Goal: Manage account settings

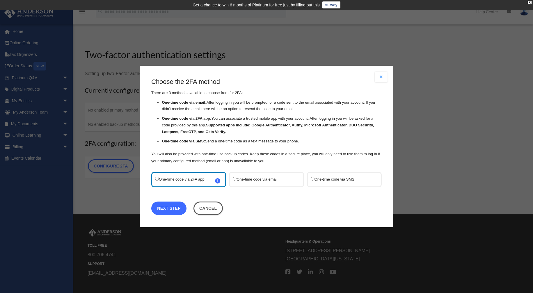
click at [162, 204] on link "Next Step" at bounding box center [168, 207] width 35 height 13
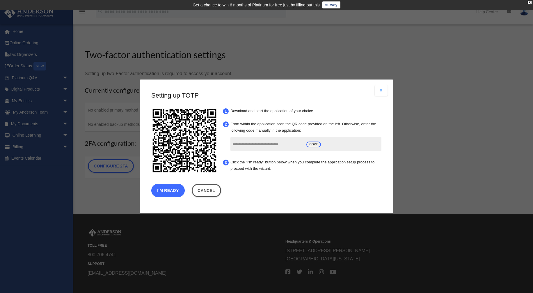
click at [167, 190] on button "I'm Ready" at bounding box center [167, 190] width 33 height 13
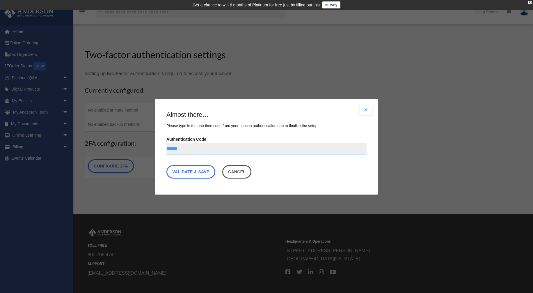
type input "******"
click at [156, 176] on div "Are you sure? Any unsaved changes will be lost! Yes No Choose the 2FA method Th…" at bounding box center [266, 147] width 223 height 96
click at [179, 169] on link "Validate & Save" at bounding box center [190, 171] width 49 height 13
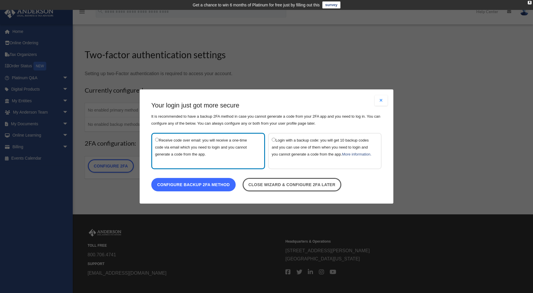
click at [206, 189] on link "Configure backup 2FA method" at bounding box center [193, 184] width 84 height 13
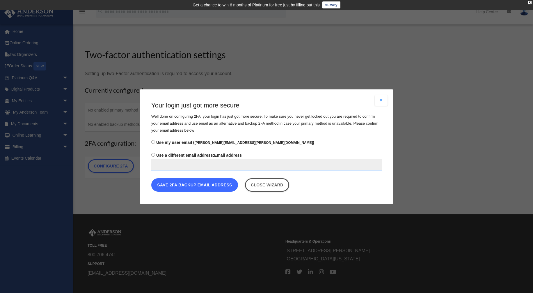
click at [186, 184] on button "Save 2FA backup email address" at bounding box center [194, 184] width 87 height 13
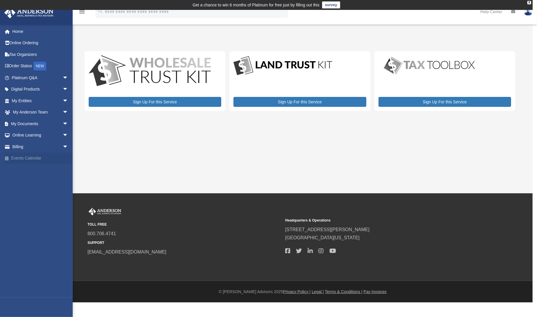
click at [25, 159] on link "Events Calendar" at bounding box center [40, 158] width 73 height 12
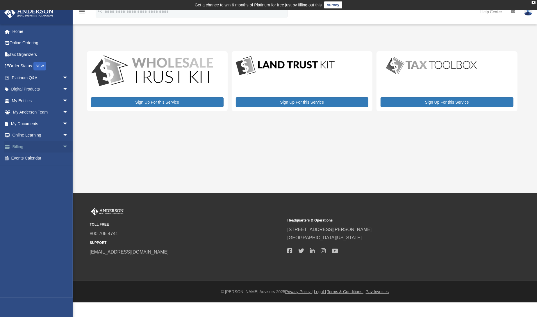
click at [22, 143] on link "Billing arrow_drop_down" at bounding box center [40, 147] width 73 height 12
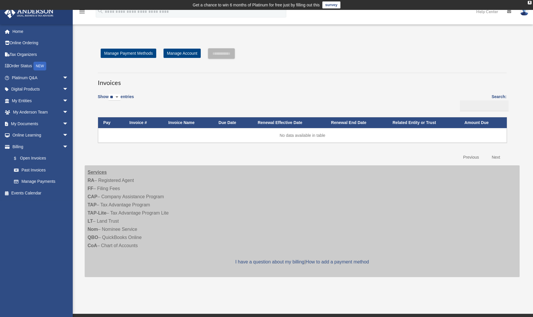
click at [511, 50] on div "**********" at bounding box center [302, 105] width 426 height 115
click at [23, 66] on link "Order Status NEW" at bounding box center [40, 66] width 73 height 12
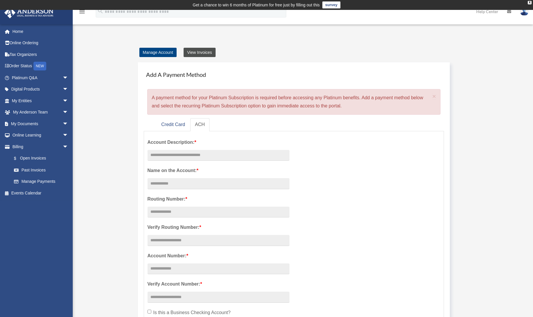
click at [194, 52] on link "View Invoices" at bounding box center [200, 52] width 32 height 9
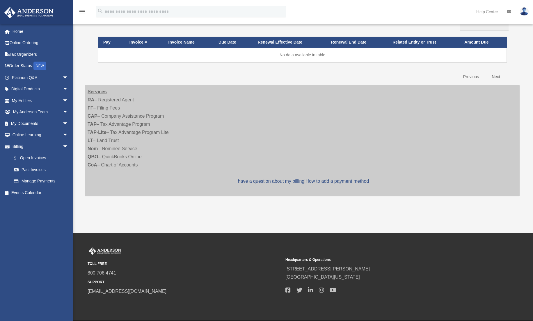
scroll to position [100, 0]
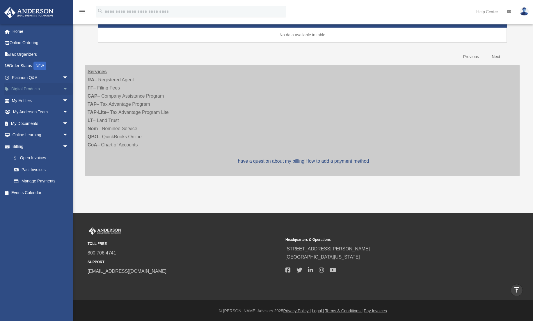
click at [25, 88] on link "Digital Products arrow_drop_down" at bounding box center [40, 89] width 73 height 12
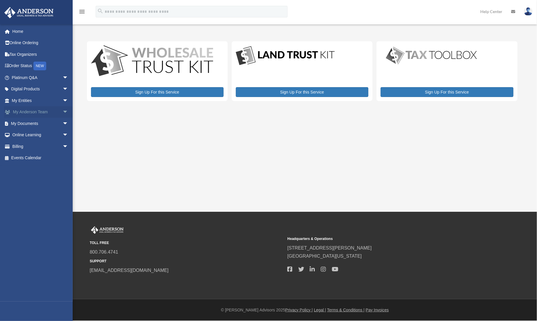
click at [27, 108] on link "My [PERSON_NAME] Team arrow_drop_down" at bounding box center [40, 112] width 73 height 12
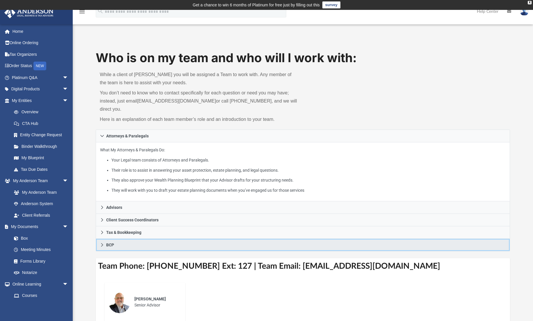
click at [109, 243] on span "BCP" at bounding box center [110, 245] width 8 height 4
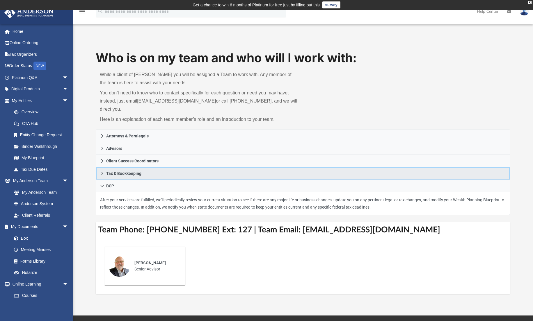
click at [115, 172] on span "Tax & Bookkeeping" at bounding box center [123, 174] width 35 height 4
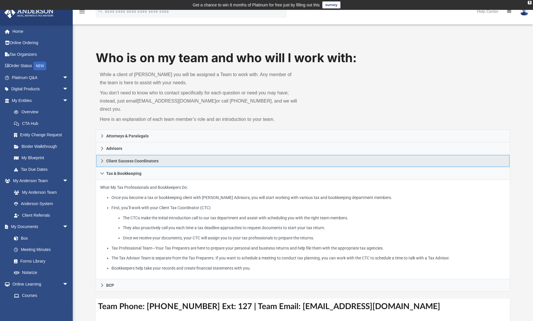
click at [120, 156] on link "Client Success Coordinators" at bounding box center [303, 161] width 414 height 13
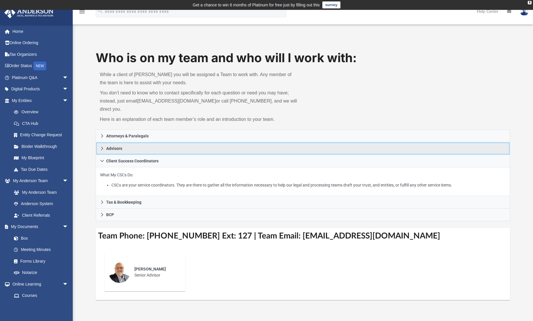
click at [120, 143] on link "Advisors" at bounding box center [303, 149] width 414 height 13
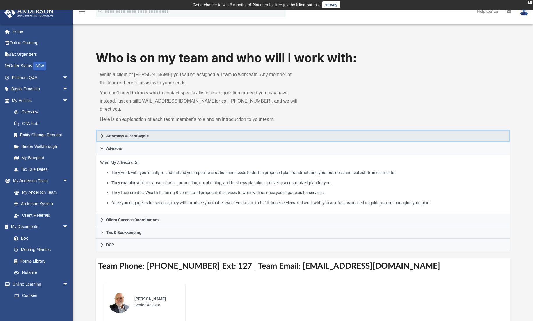
click at [115, 134] on span "Attorneys & Paralegals" at bounding box center [127, 136] width 42 height 4
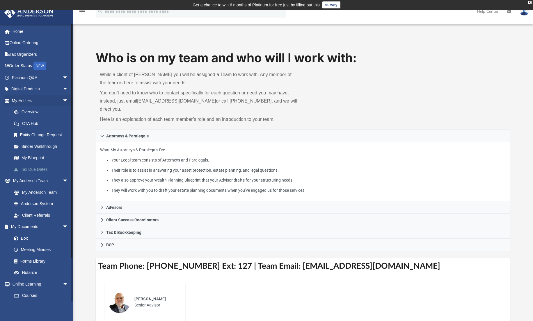
click at [34, 168] on link "Tax Due Dates" at bounding box center [42, 170] width 69 height 12
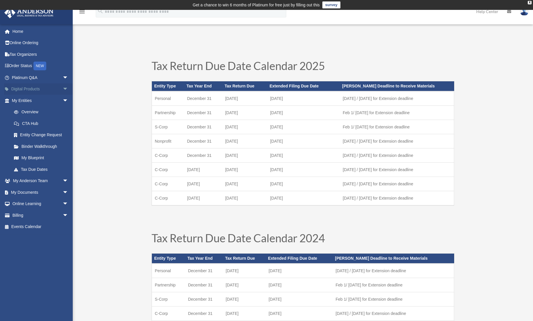
click at [17, 92] on link "Digital Products arrow_drop_down" at bounding box center [40, 89] width 73 height 12
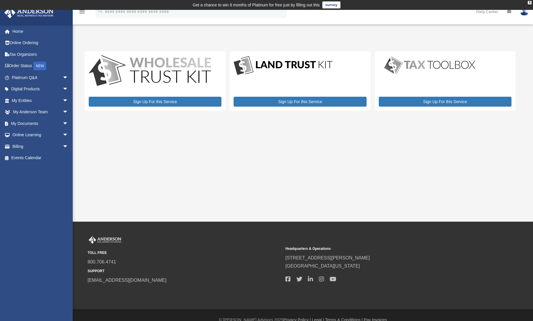
click at [275, 64] on img at bounding box center [283, 65] width 99 height 21
click at [15, 44] on link "Online Ordering" at bounding box center [40, 43] width 73 height 12
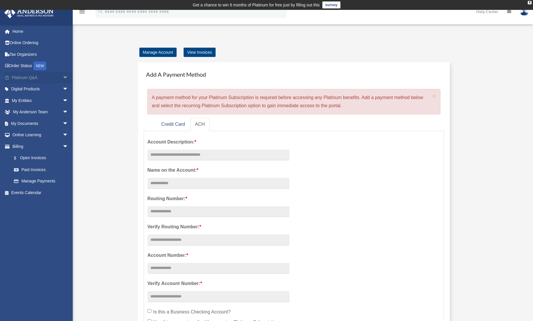
click at [30, 78] on link "Platinum Q&A arrow_drop_down" at bounding box center [40, 78] width 73 height 12
